Goal: Task Accomplishment & Management: Use online tool/utility

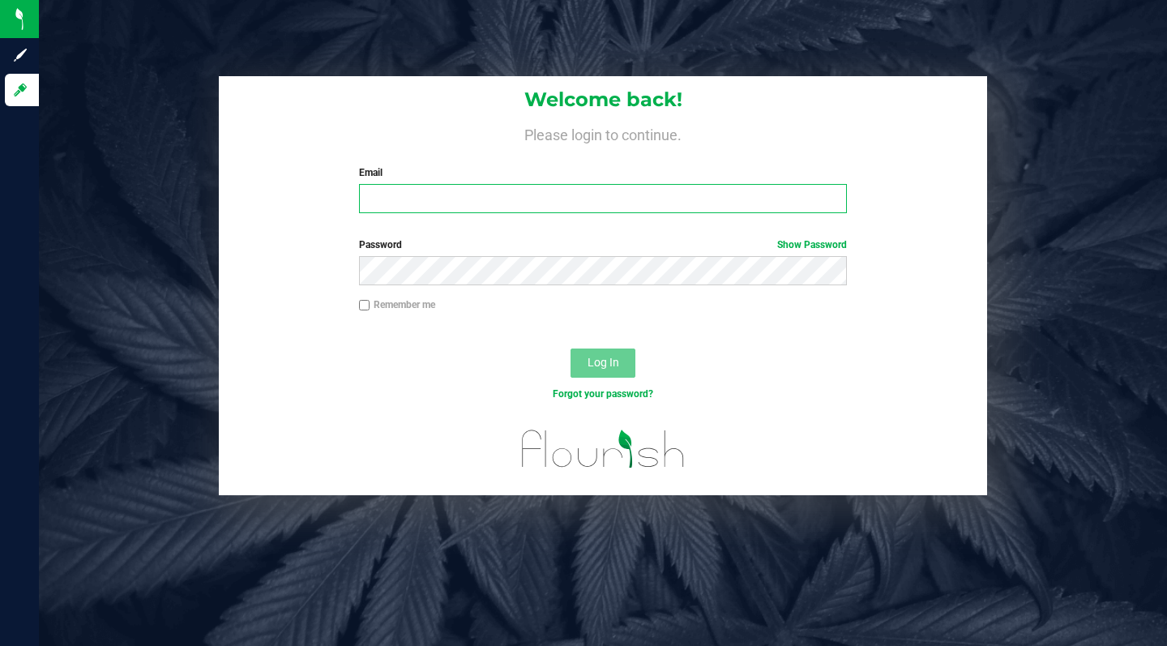
click at [460, 203] on input "Email" at bounding box center [603, 198] width 488 height 29
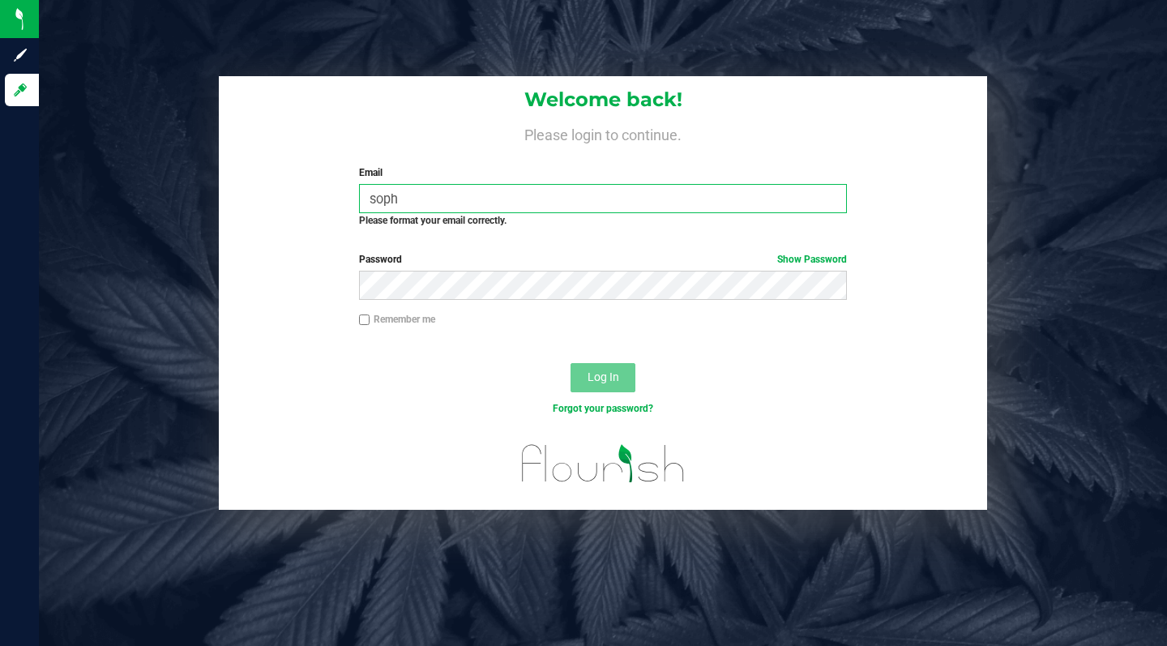
type input "[PERSON_NAME][EMAIL_ADDRESS][PERSON_NAME][DOMAIN_NAME]"
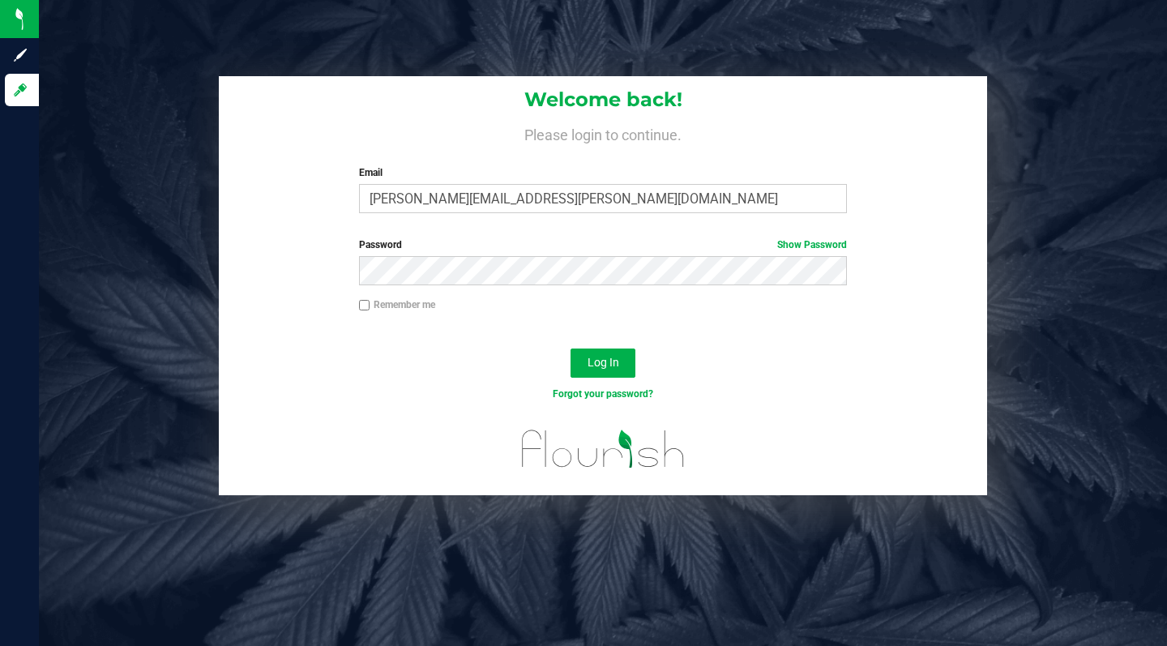
click at [608, 373] on button "Log In" at bounding box center [603, 363] width 65 height 29
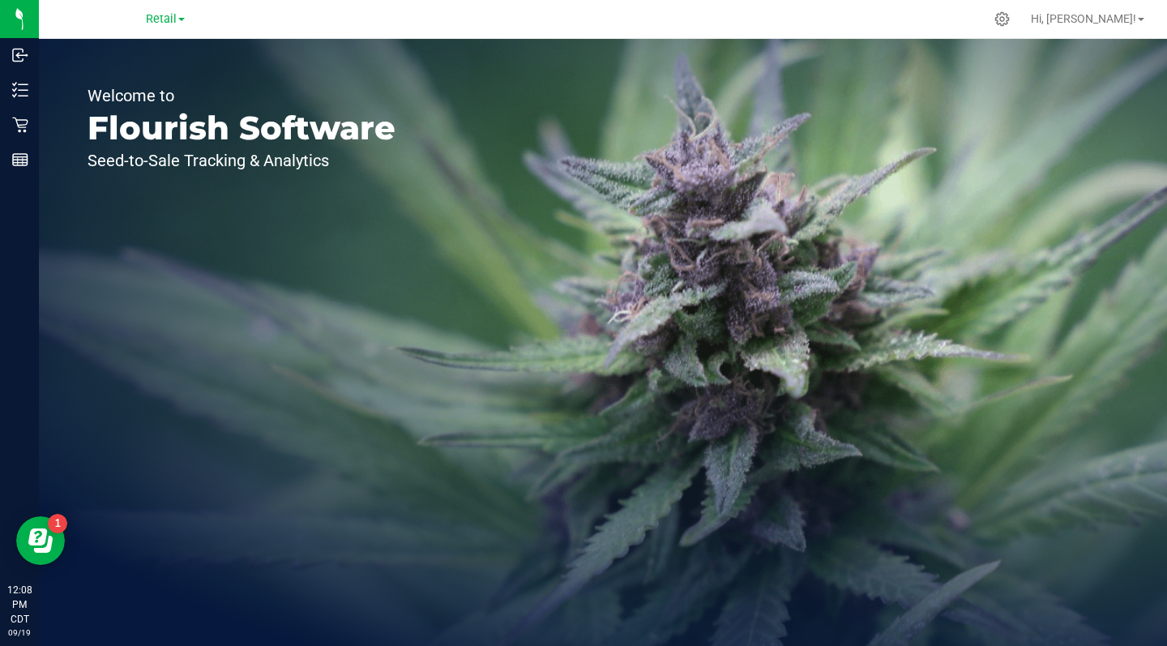
click at [172, 19] on span "Retail" at bounding box center [161, 19] width 31 height 14
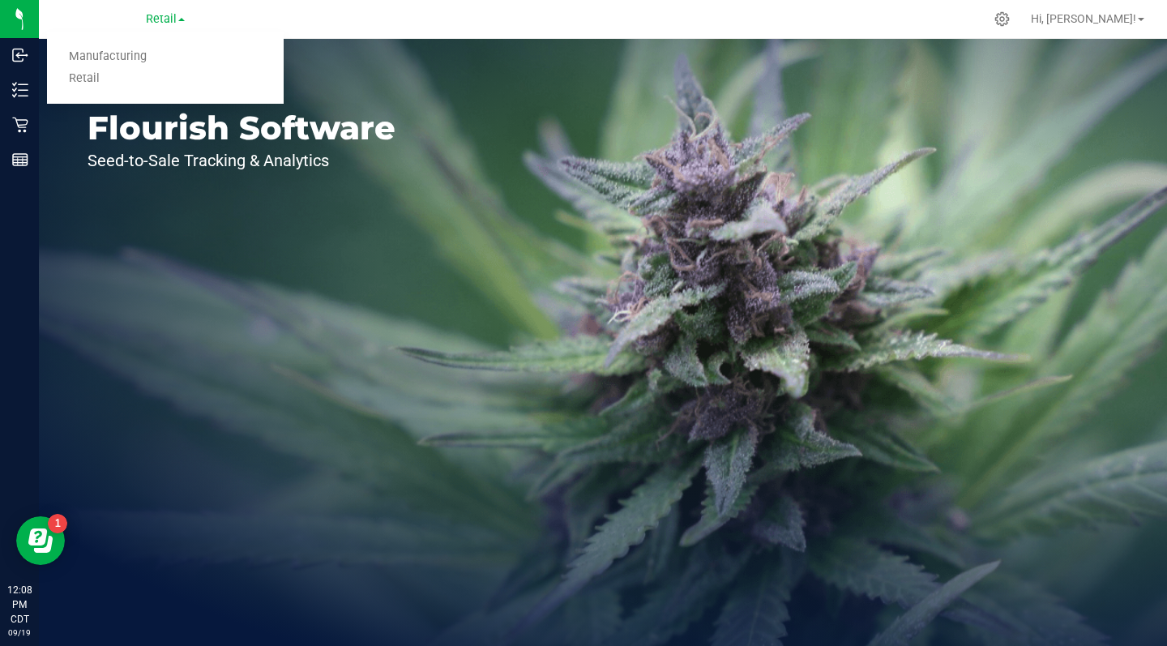
click at [134, 57] on link "Manufacturing" at bounding box center [165, 57] width 237 height 22
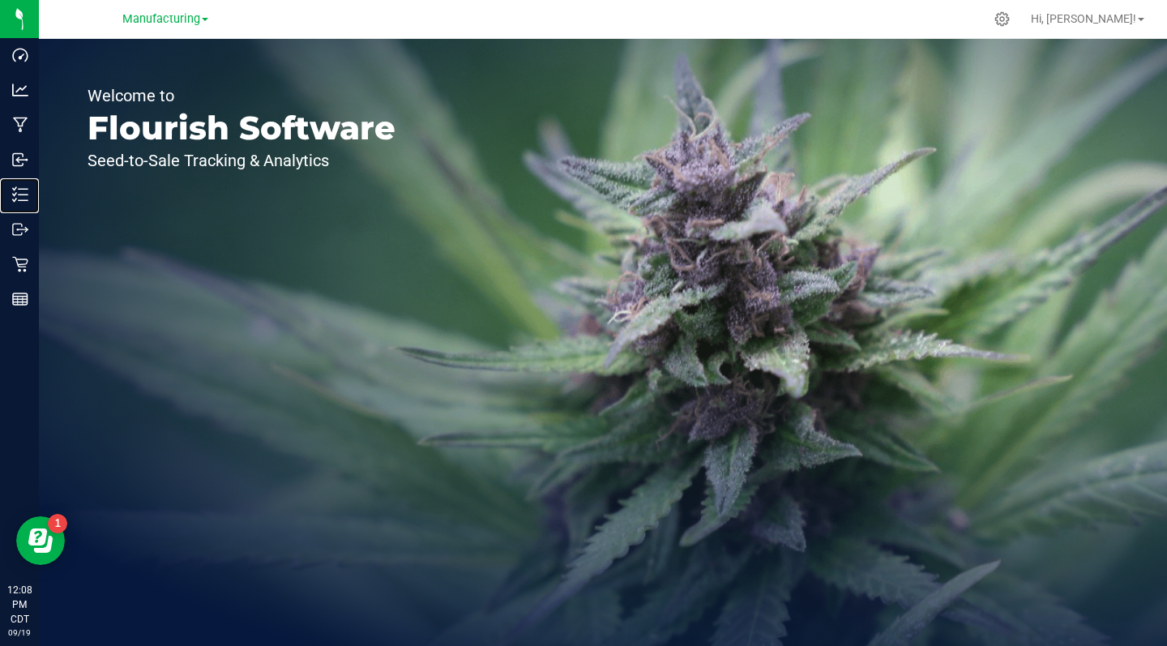
click at [23, 189] on line at bounding box center [23, 189] width 9 height 0
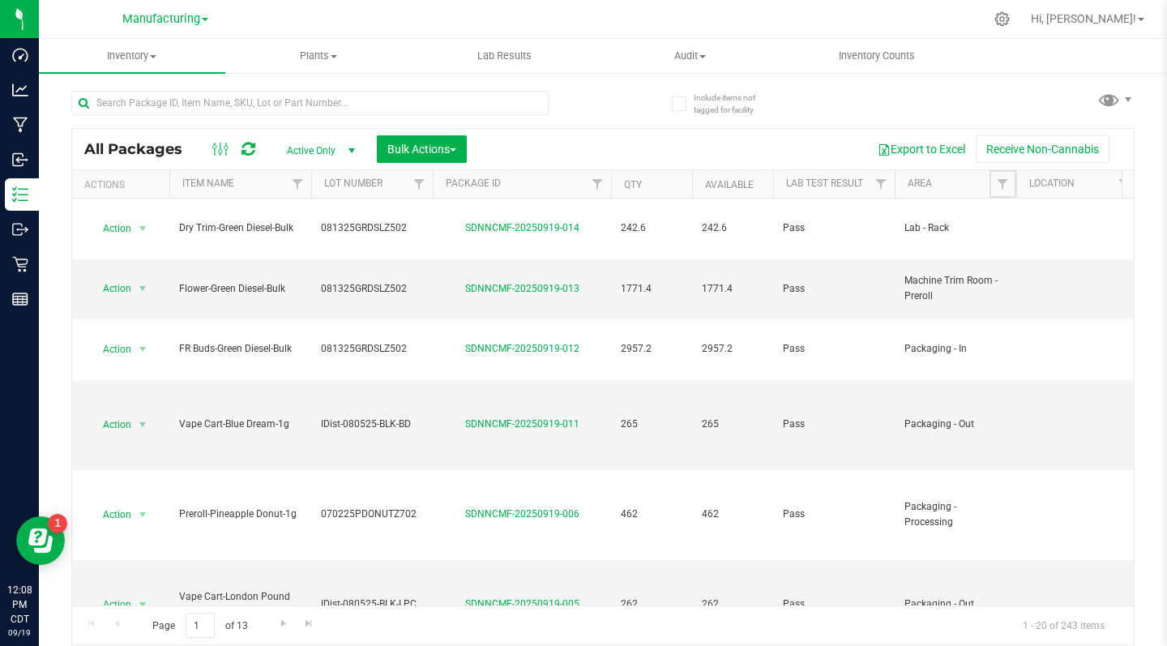
click at [999, 188] on span "Filter" at bounding box center [1002, 183] width 13 height 13
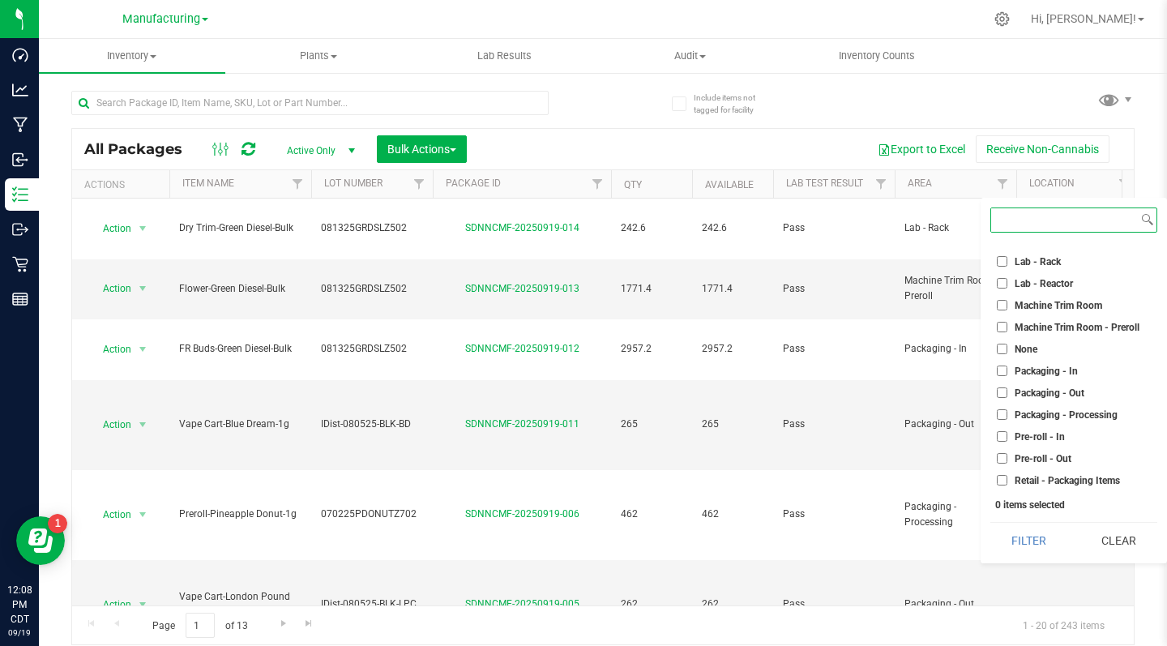
scroll to position [367, 0]
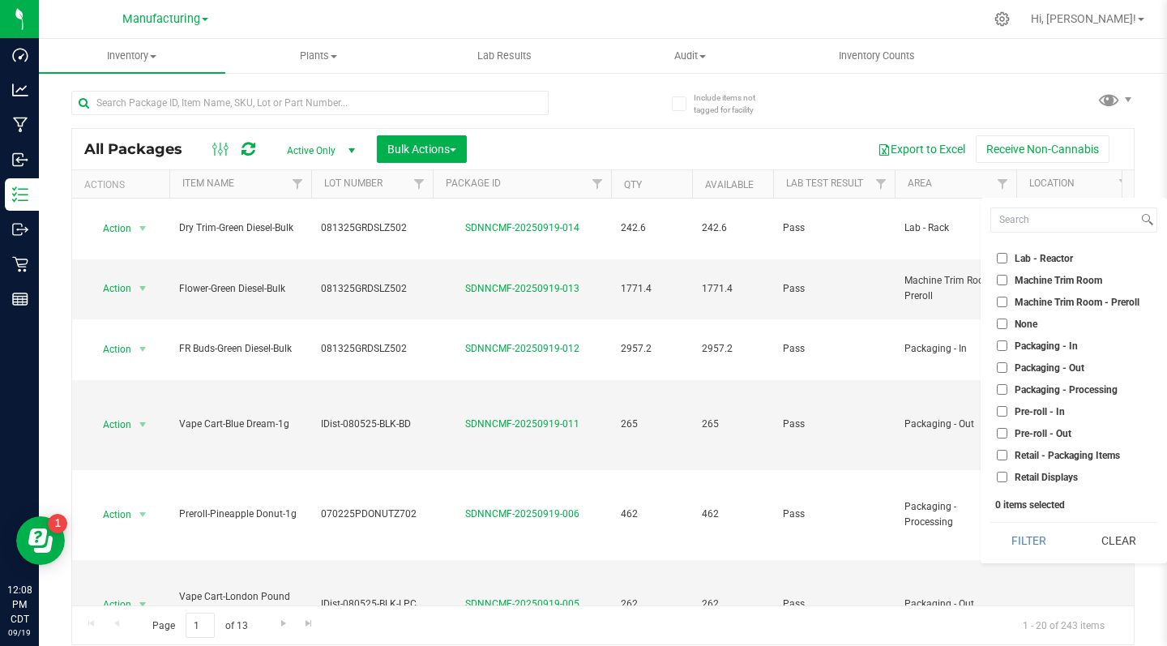
click at [1005, 371] on input "Packaging - Out" at bounding box center [1002, 367] width 11 height 11
checkbox input "true"
click at [1032, 551] on button "Filter" at bounding box center [1029, 541] width 78 height 36
